Goal: Task Accomplishment & Management: Manage account settings

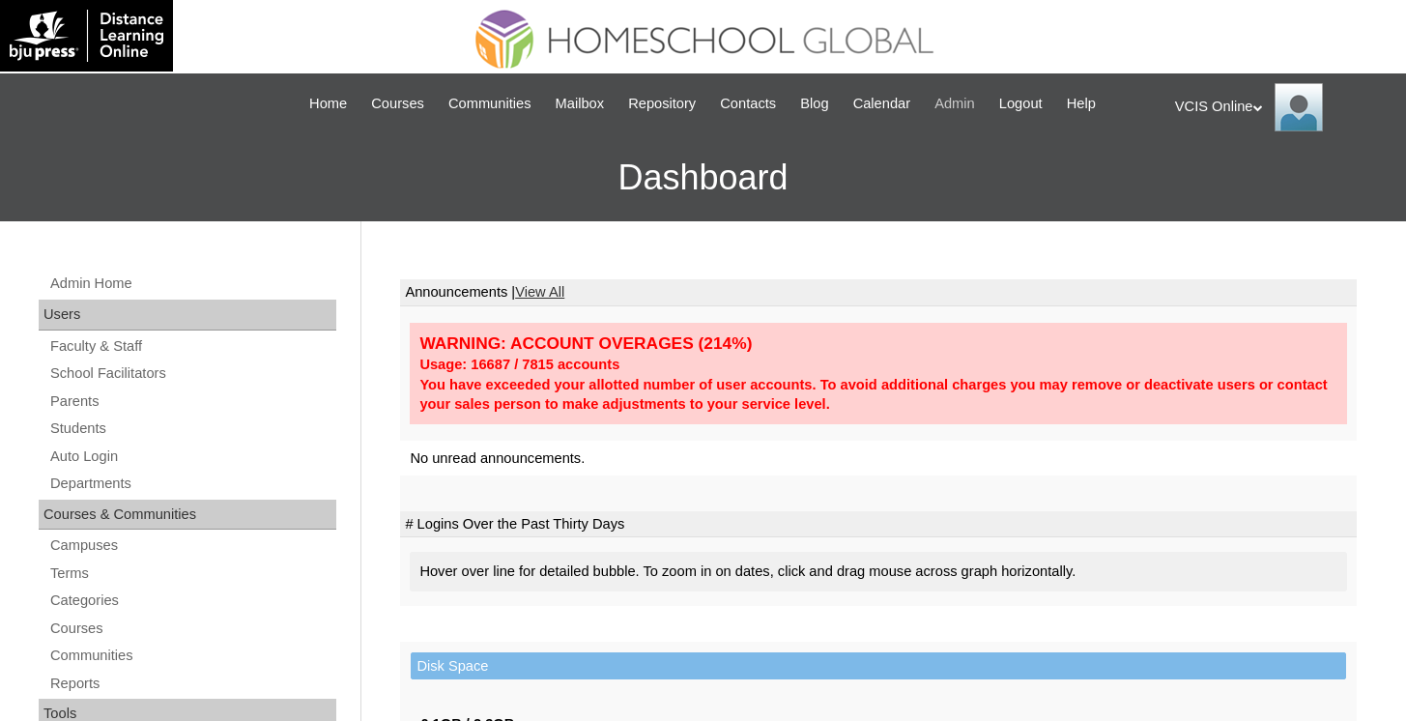
click at [975, 101] on span "Admin" at bounding box center [954, 104] width 41 height 22
click at [974, 100] on span "Admin" at bounding box center [954, 104] width 41 height 22
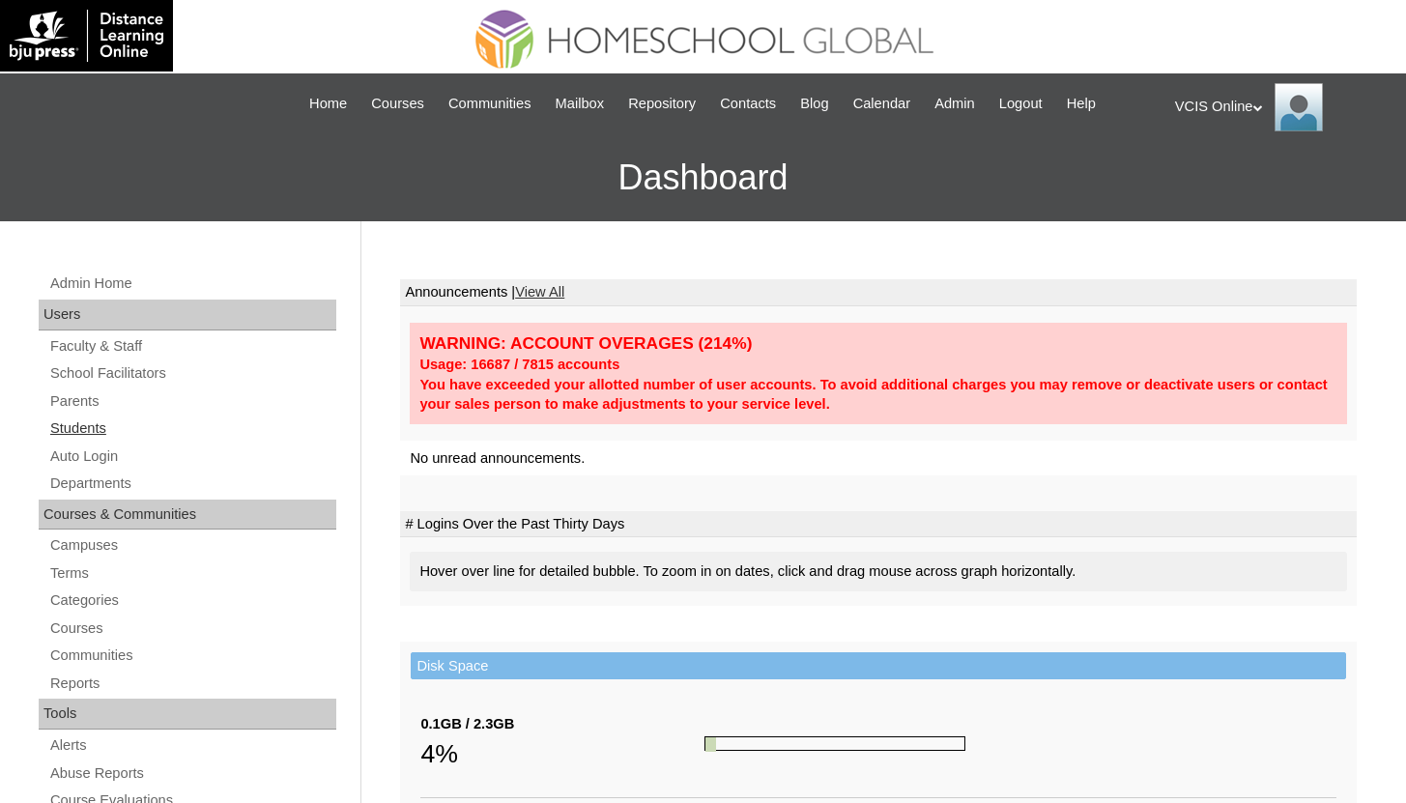
click at [104, 426] on link "Students" at bounding box center [192, 428] width 288 height 24
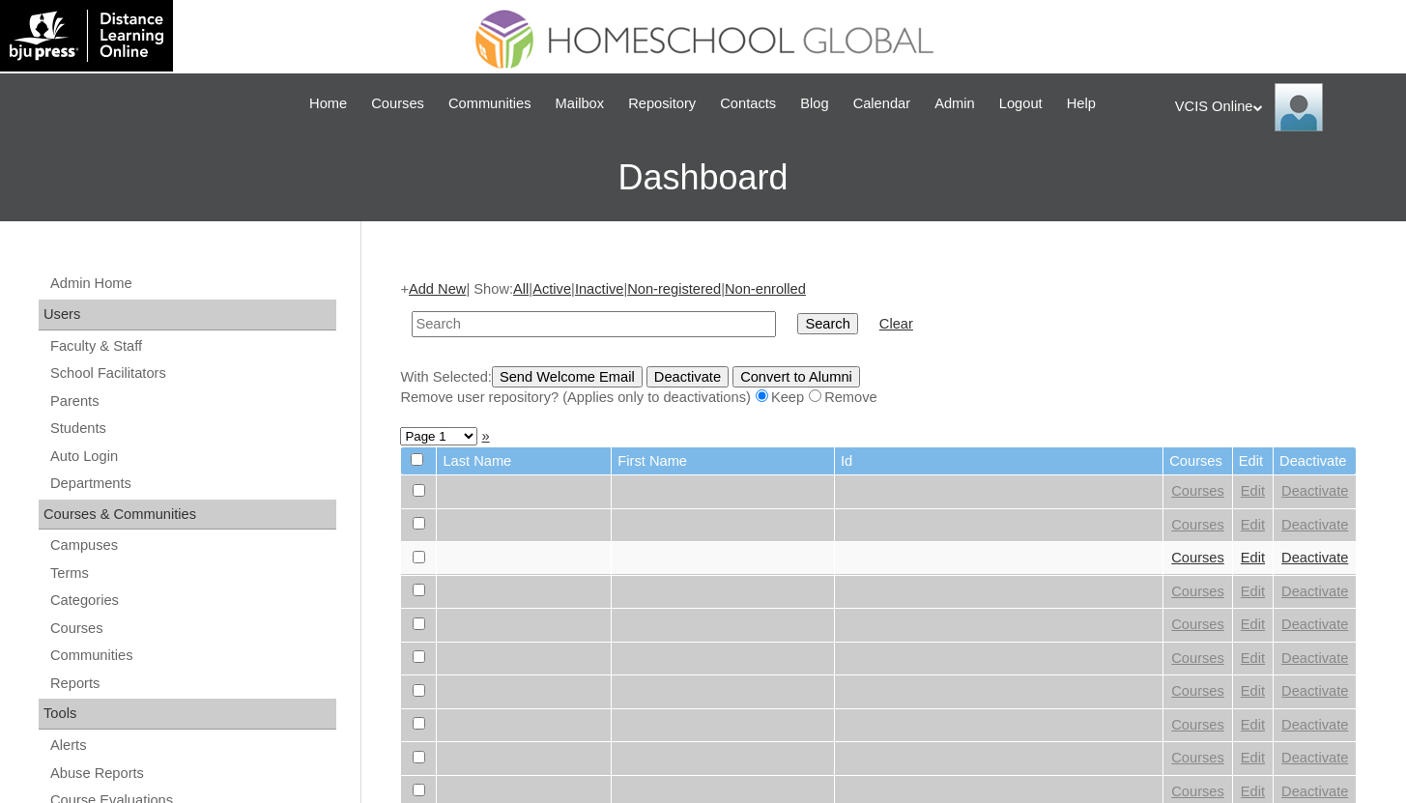
paste input "VCIS022-5C-SA2025"
type input "VCIS022-5C-SA2025"
click at [815, 303] on td "Search" at bounding box center [826, 323] width 79 height 45
click at [814, 313] on input "Search" at bounding box center [827, 323] width 60 height 21
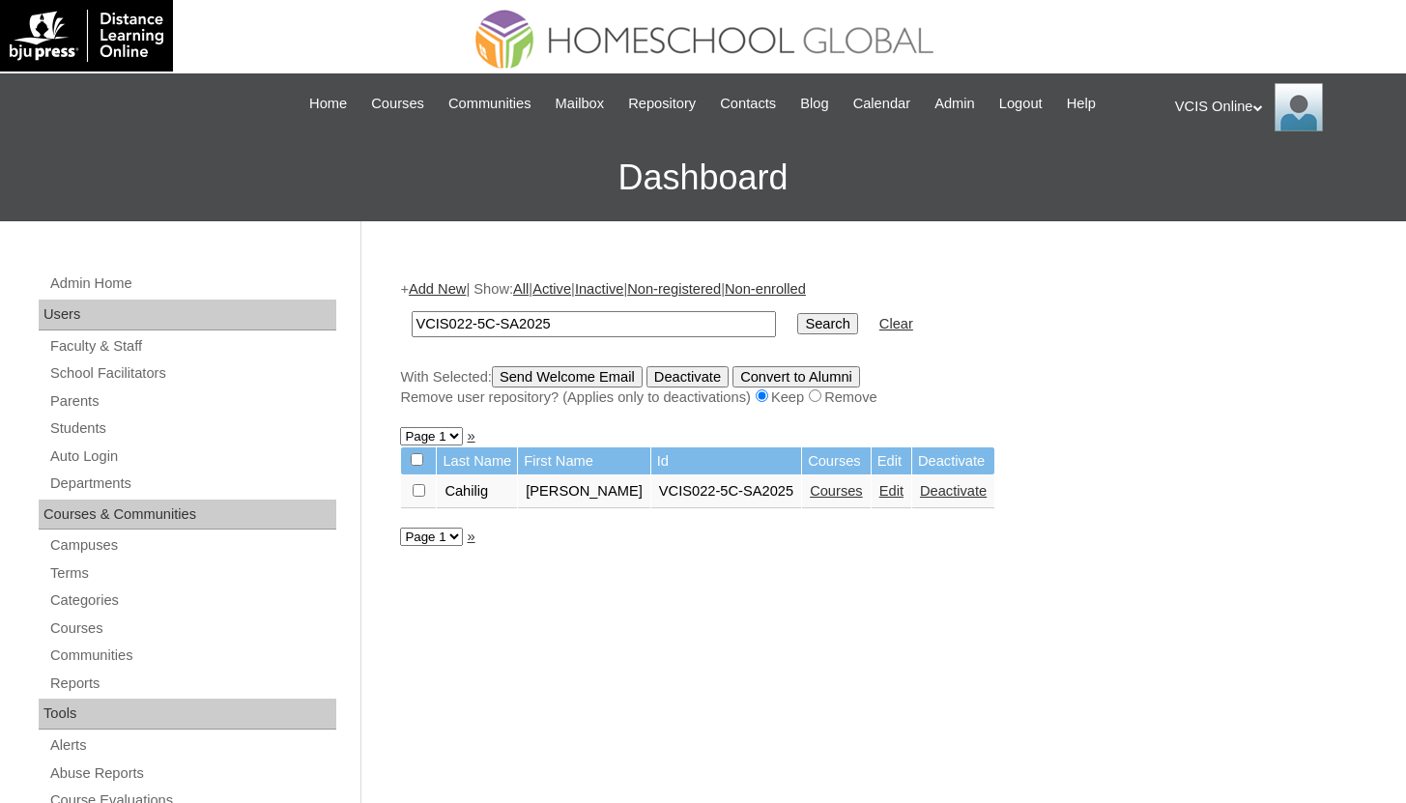
click at [828, 496] on link "Courses" at bounding box center [836, 490] width 53 height 15
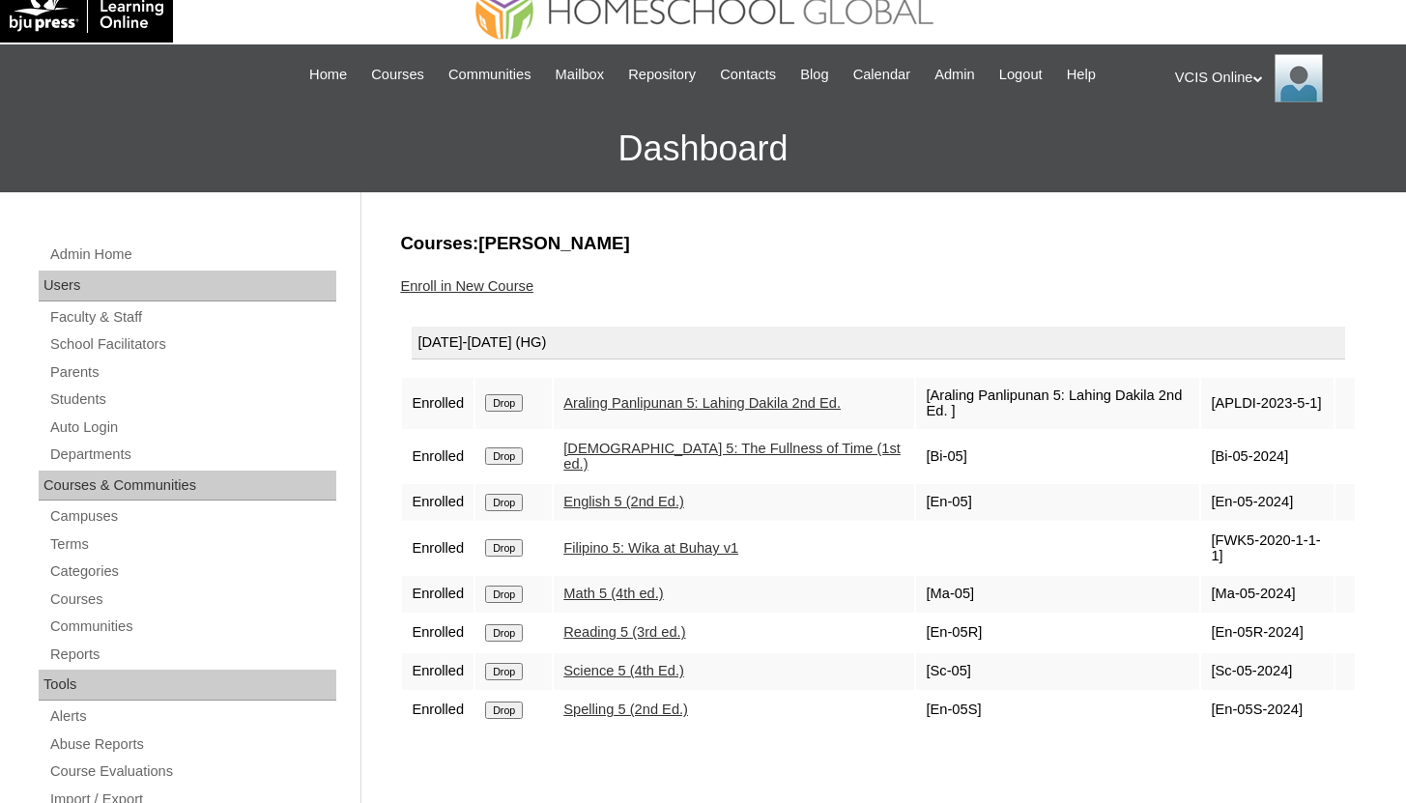
scroll to position [32, 0]
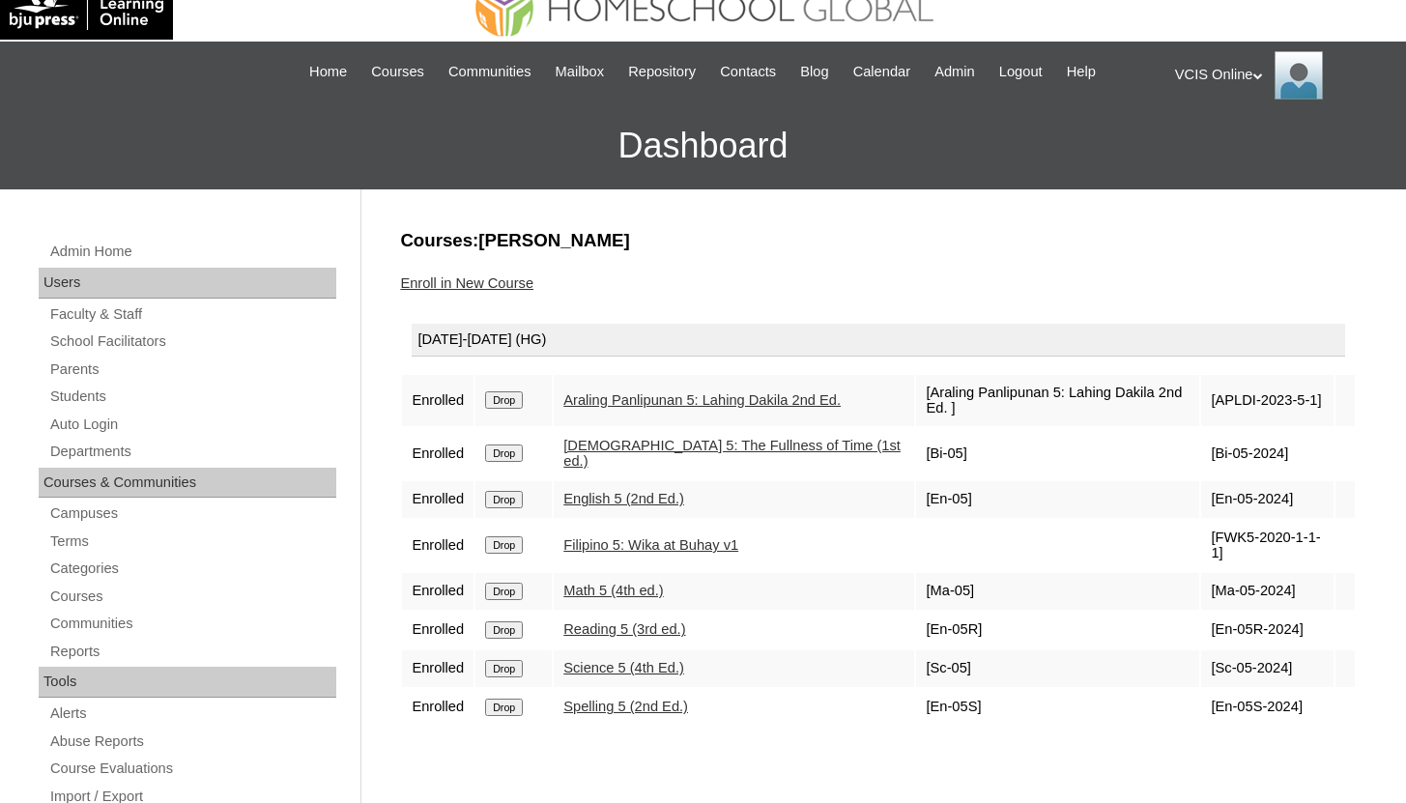
click at [510, 536] on input "Drop" at bounding box center [504, 544] width 38 height 17
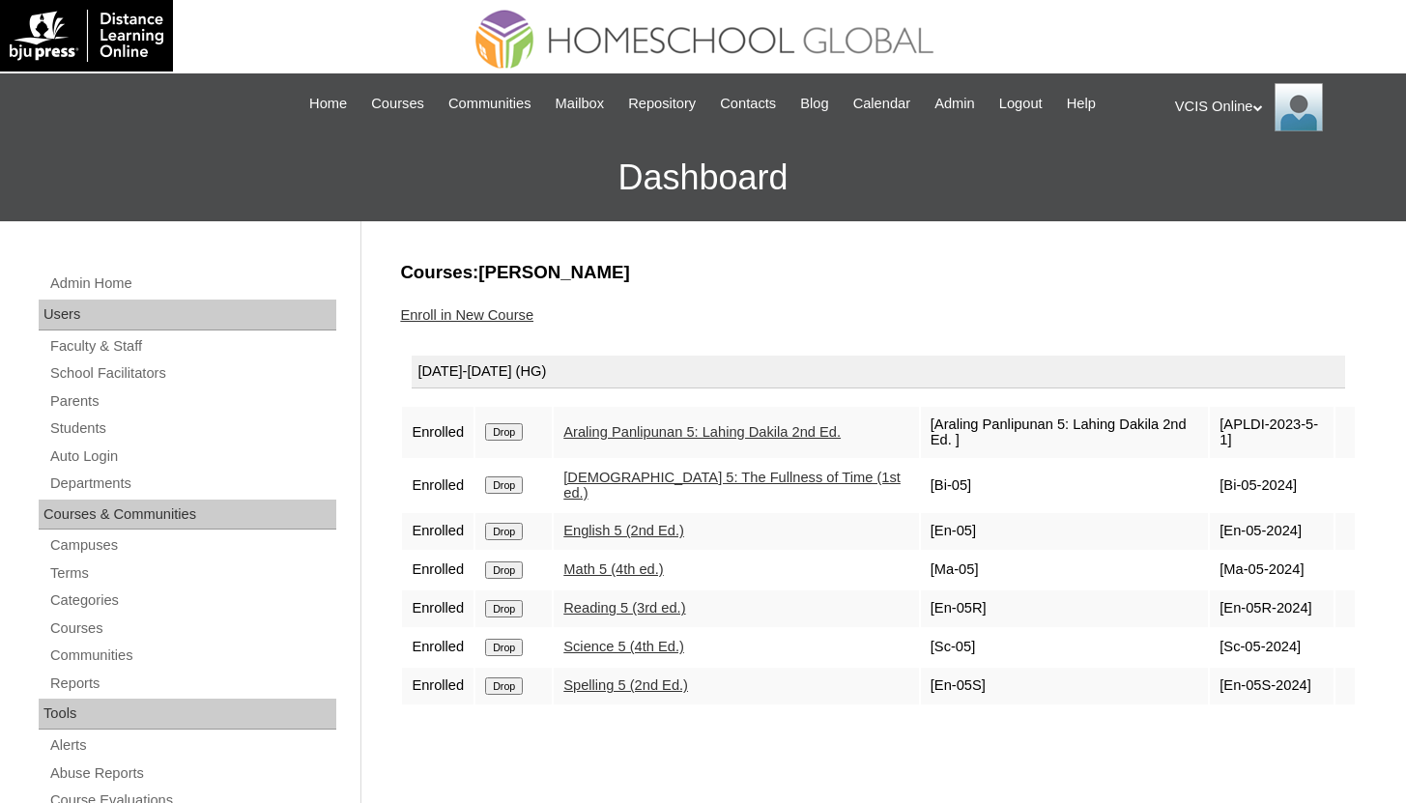
click at [515, 425] on input "Drop" at bounding box center [504, 431] width 38 height 17
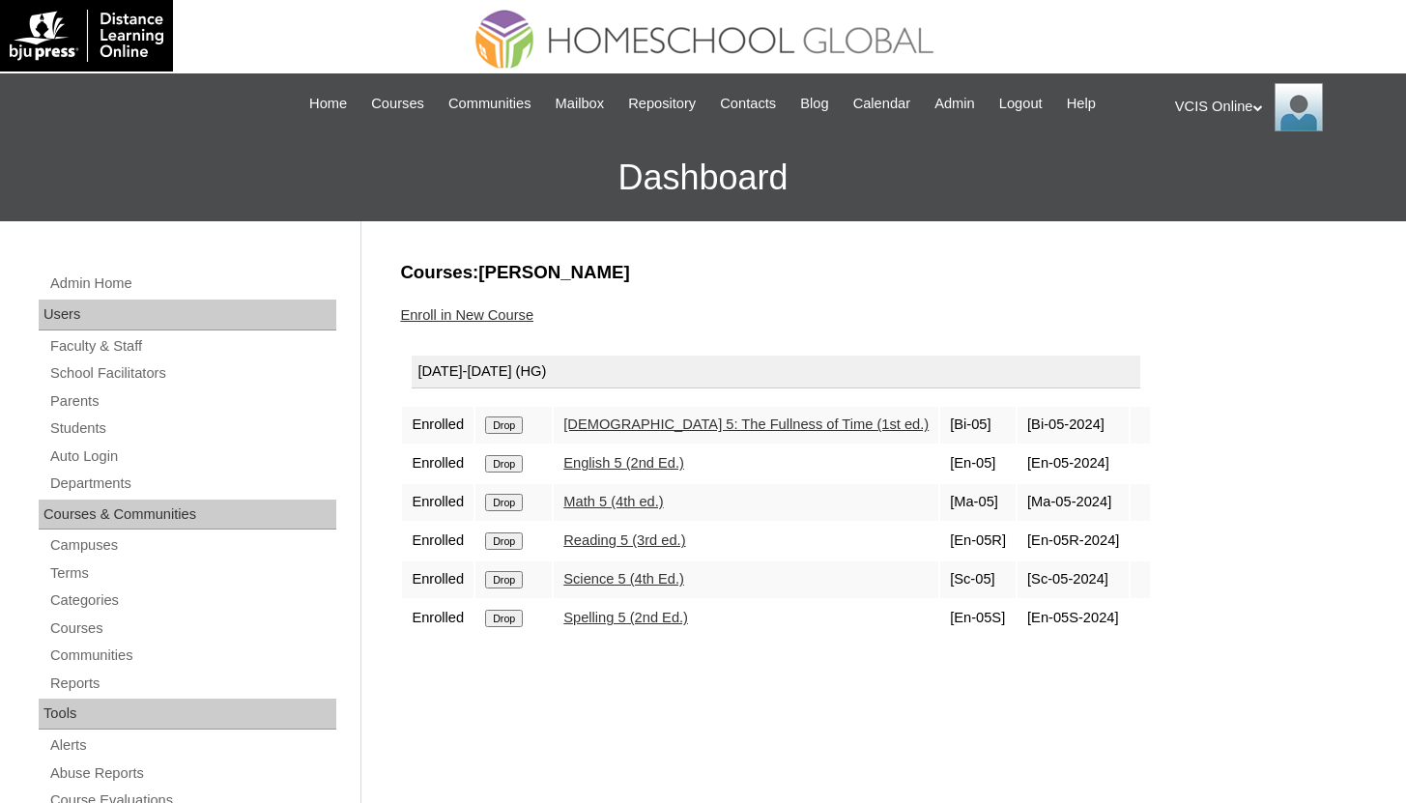
click at [483, 319] on link "Enroll in New Course" at bounding box center [466, 314] width 133 height 15
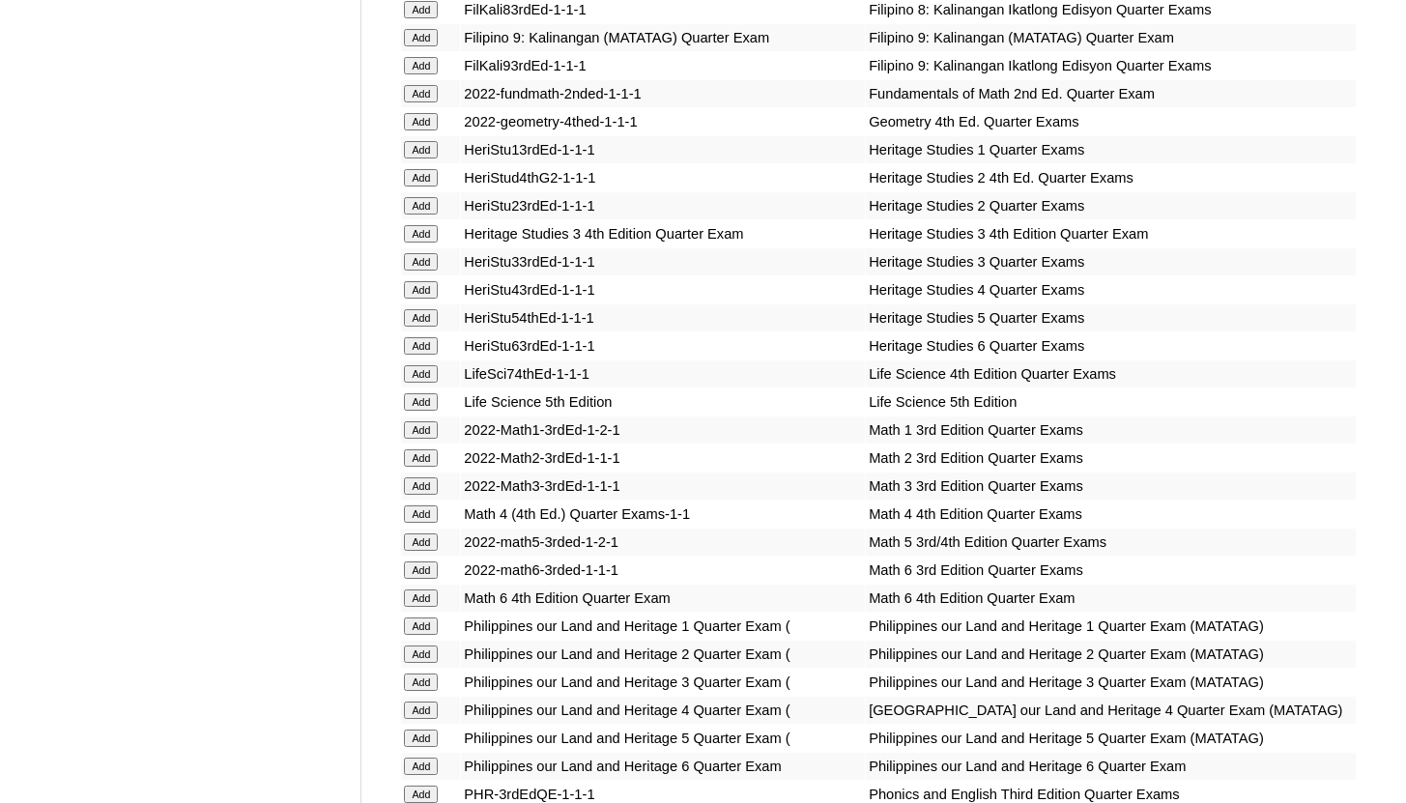
scroll to position [6908, 0]
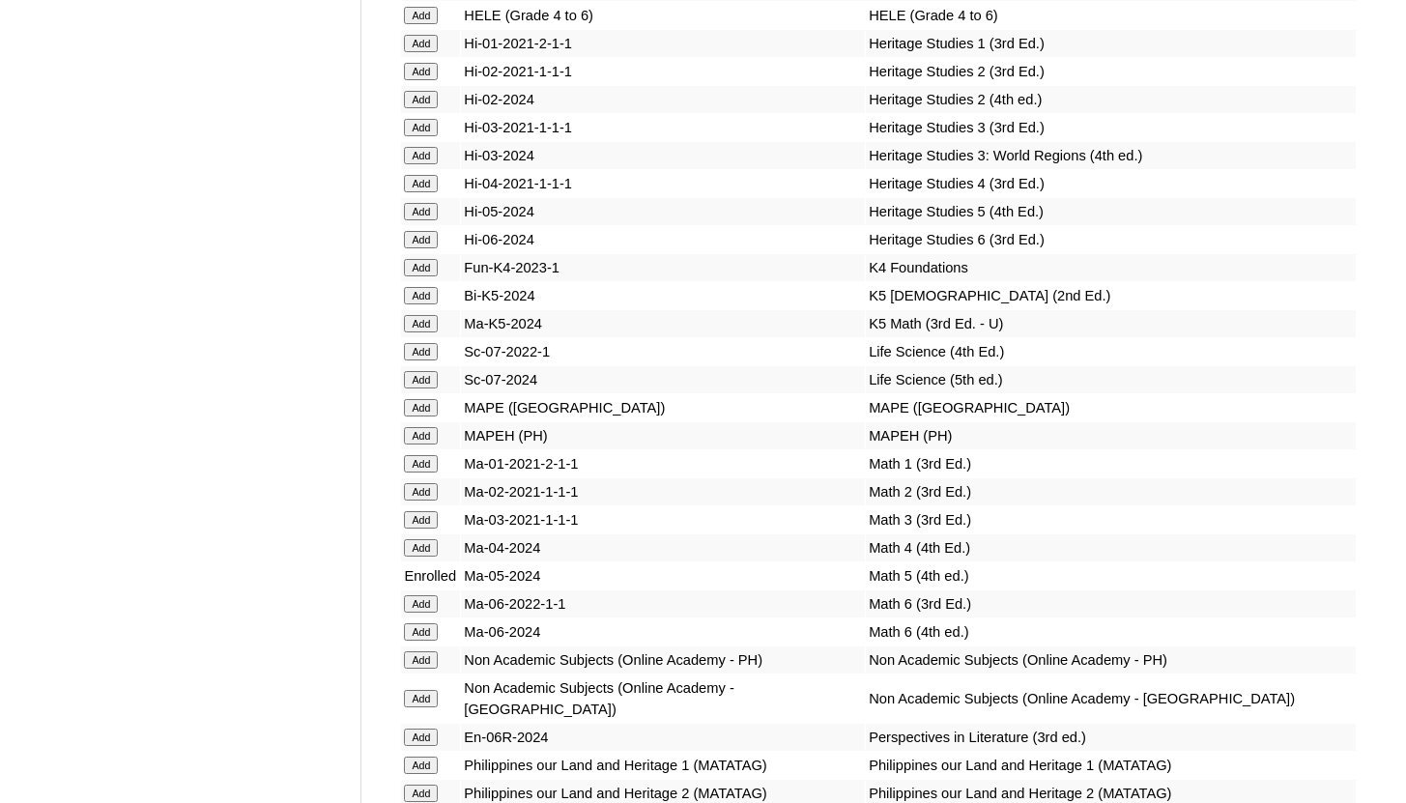
click at [423, 220] on input "Add" at bounding box center [421, 211] width 34 height 17
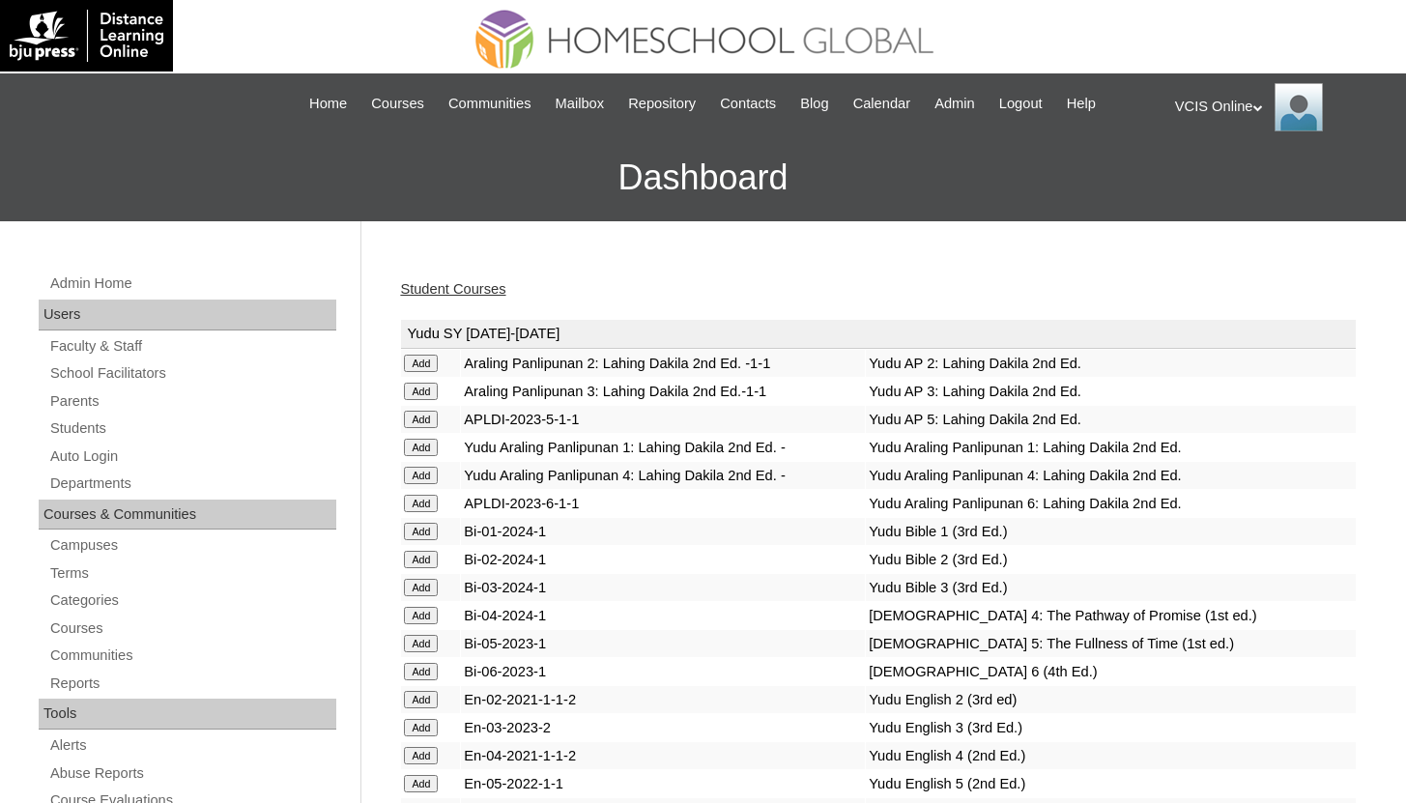
click at [479, 291] on link "Student Courses" at bounding box center [452, 288] width 105 height 15
